Goal: Check status: Check status

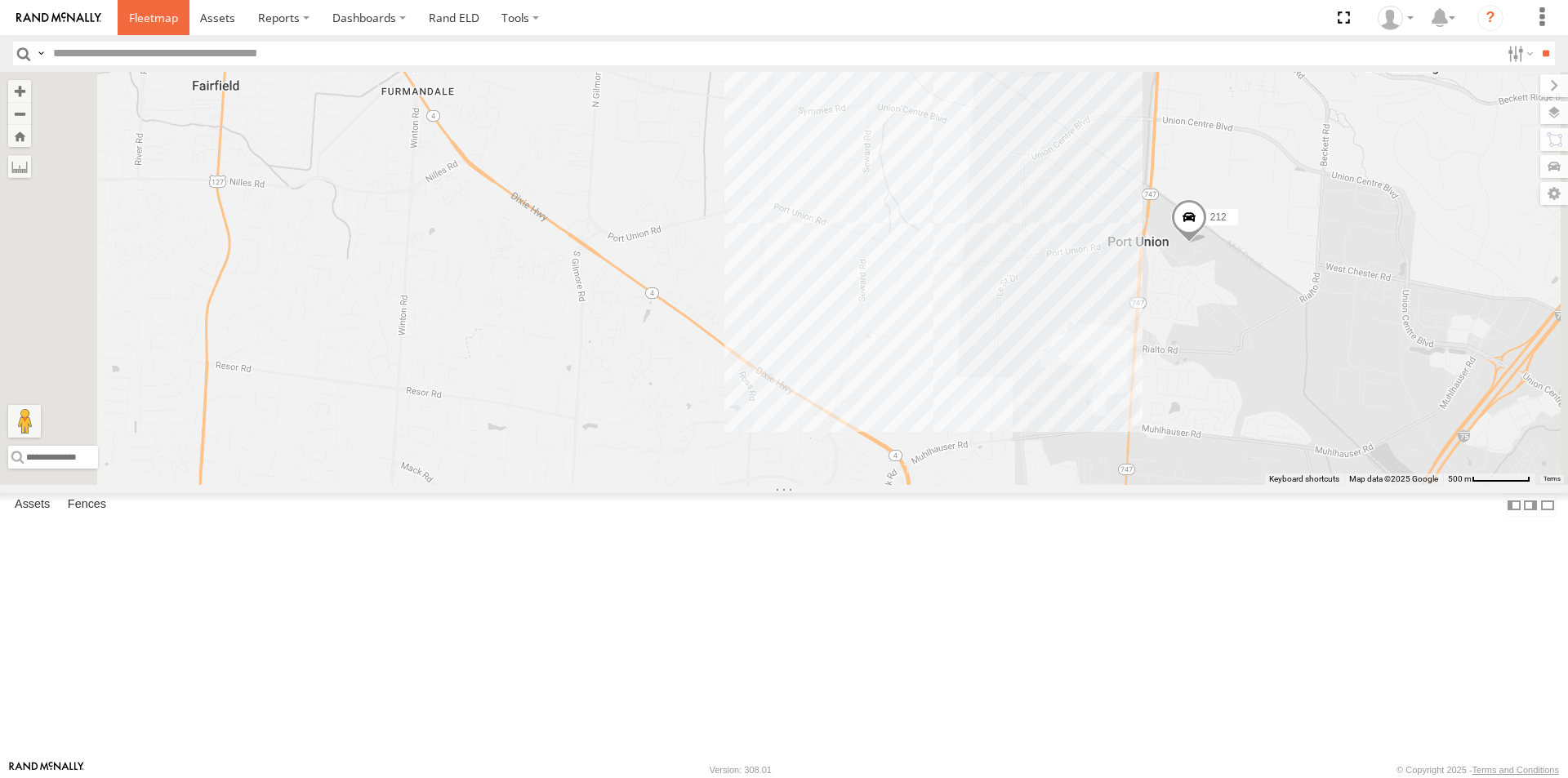
click at [137, 13] on span at bounding box center [153, 17] width 49 height 15
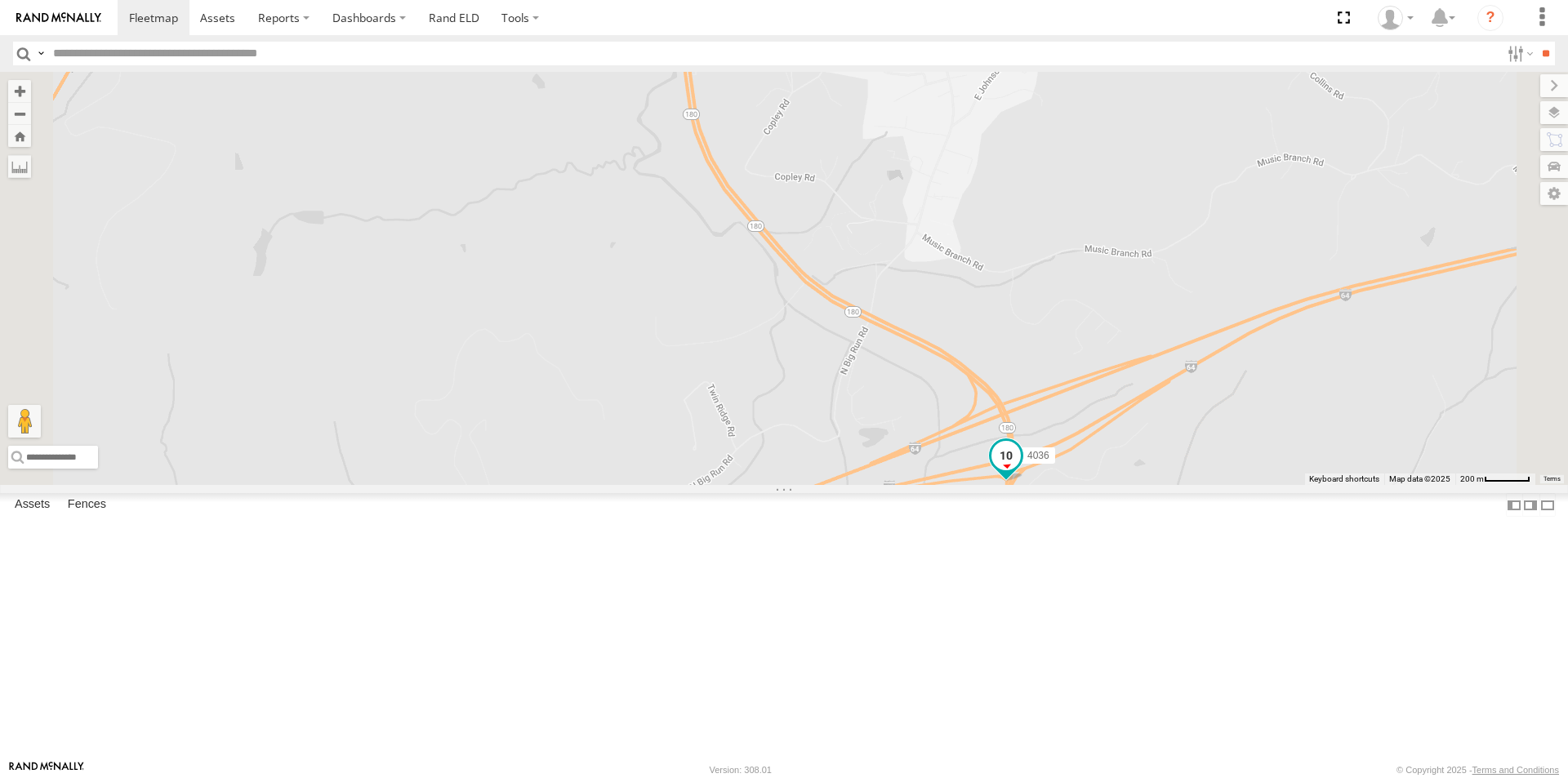
click at [1021, 470] on span at bounding box center [1006, 455] width 29 height 29
